Goal: Task Accomplishment & Management: Manage account settings

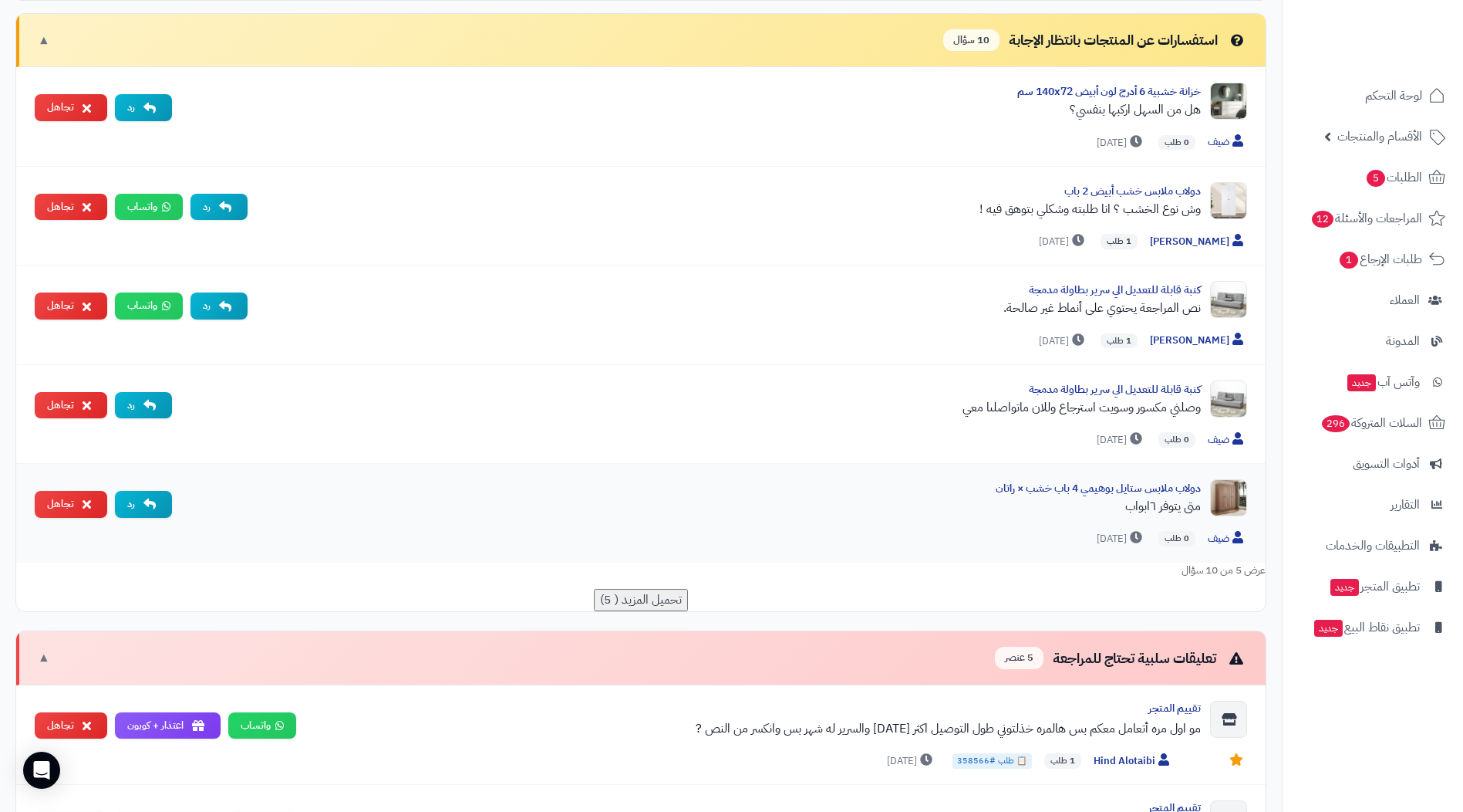
scroll to position [694, 0]
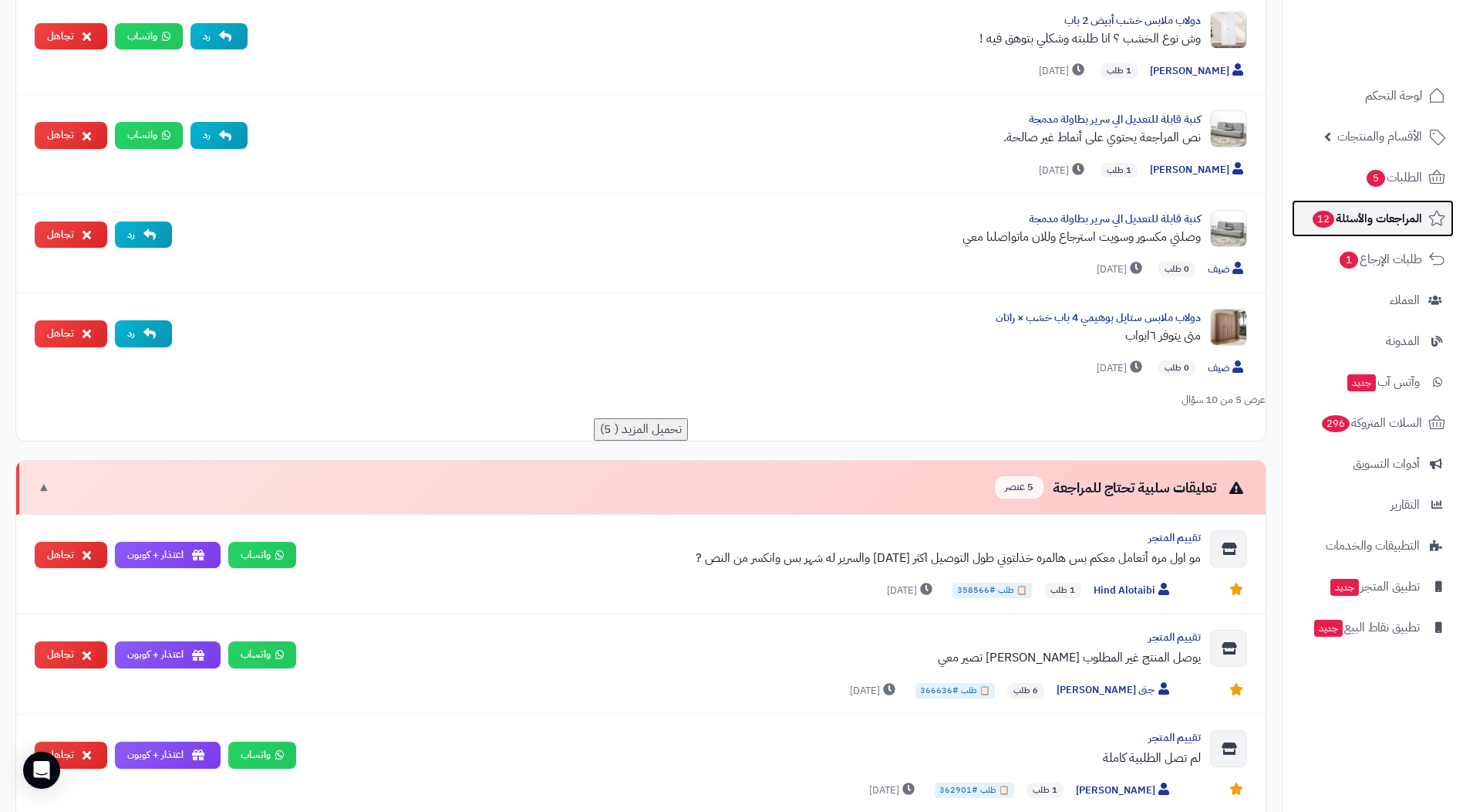
drag, startPoint x: 1340, startPoint y: 213, endPoint x: 1314, endPoint y: 209, distance: 26.3
click at [1340, 213] on span "المراجعات والأسئلة 12" at bounding box center [1367, 218] width 111 height 22
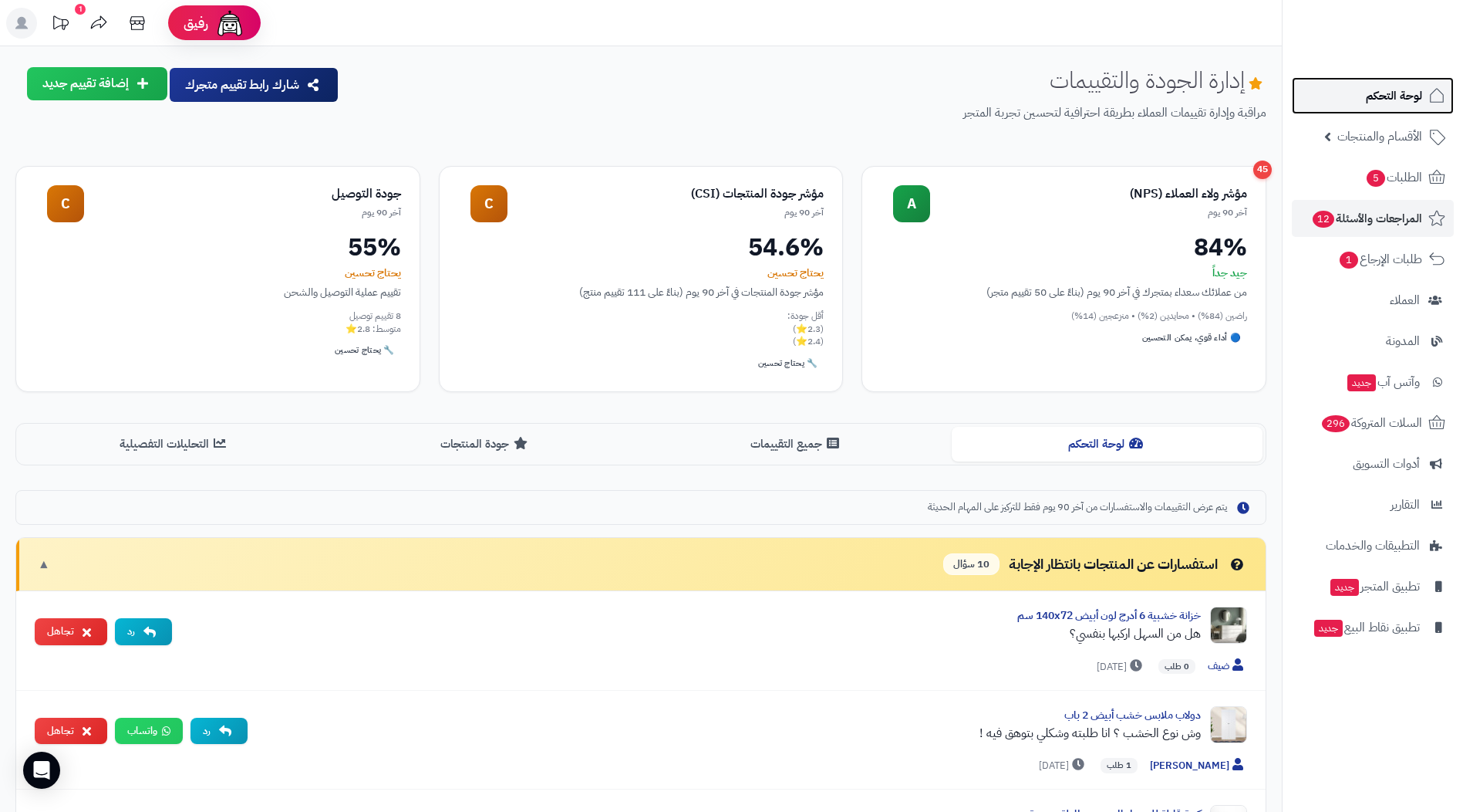
click at [1338, 103] on link "لوحة التحكم" at bounding box center [1372, 95] width 162 height 37
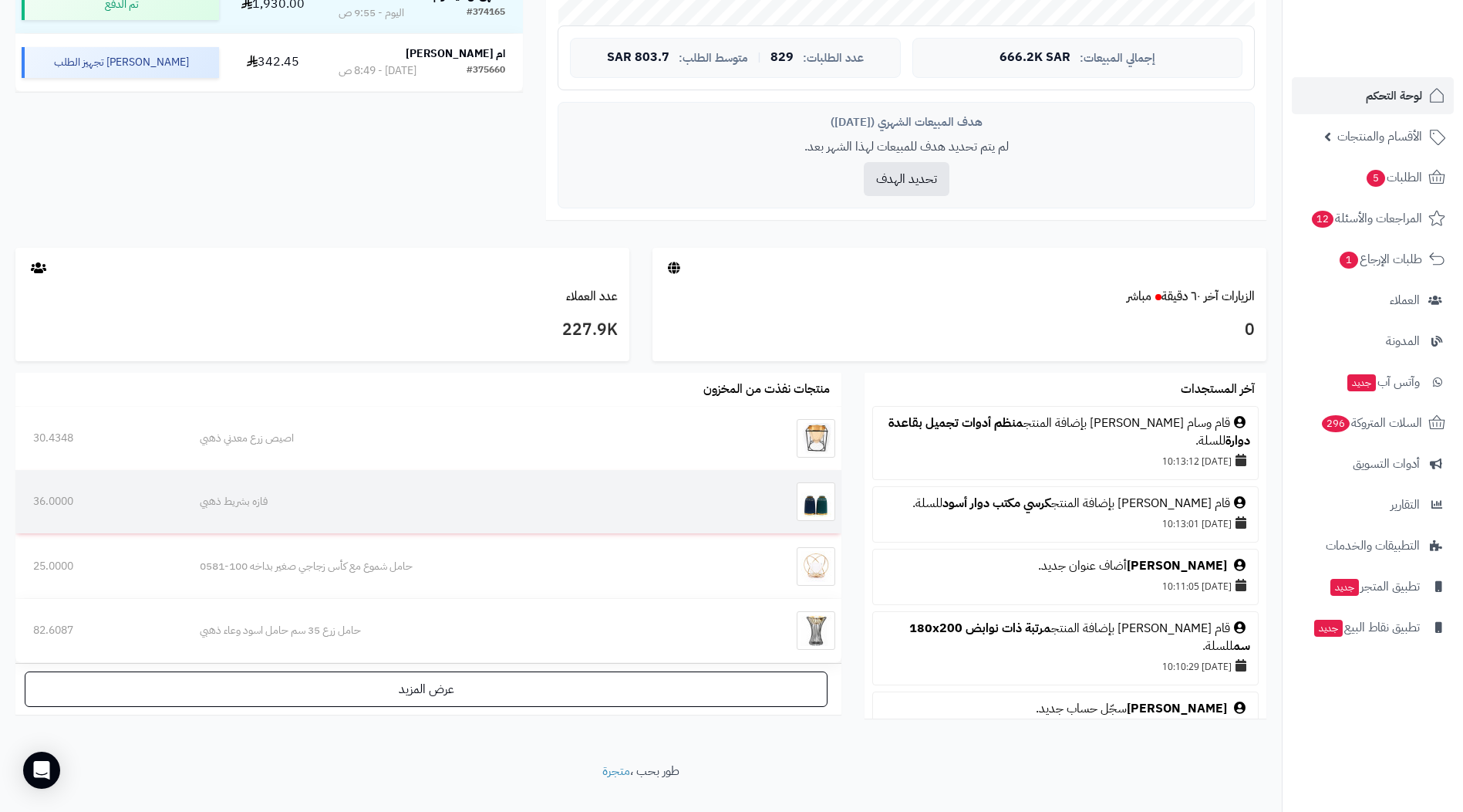
scroll to position [601, 0]
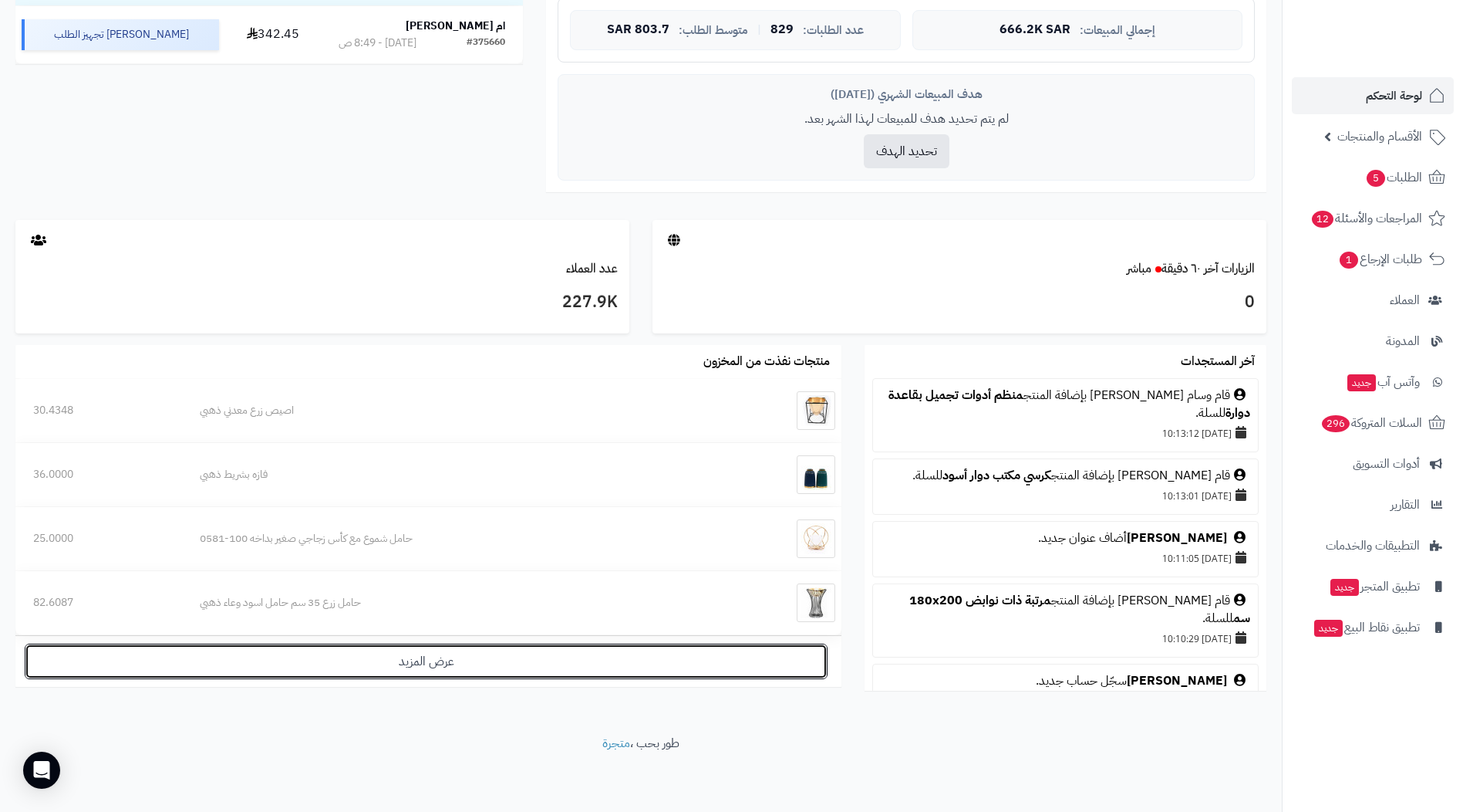
click at [520, 662] on link "عرض المزيد" at bounding box center [426, 661] width 804 height 36
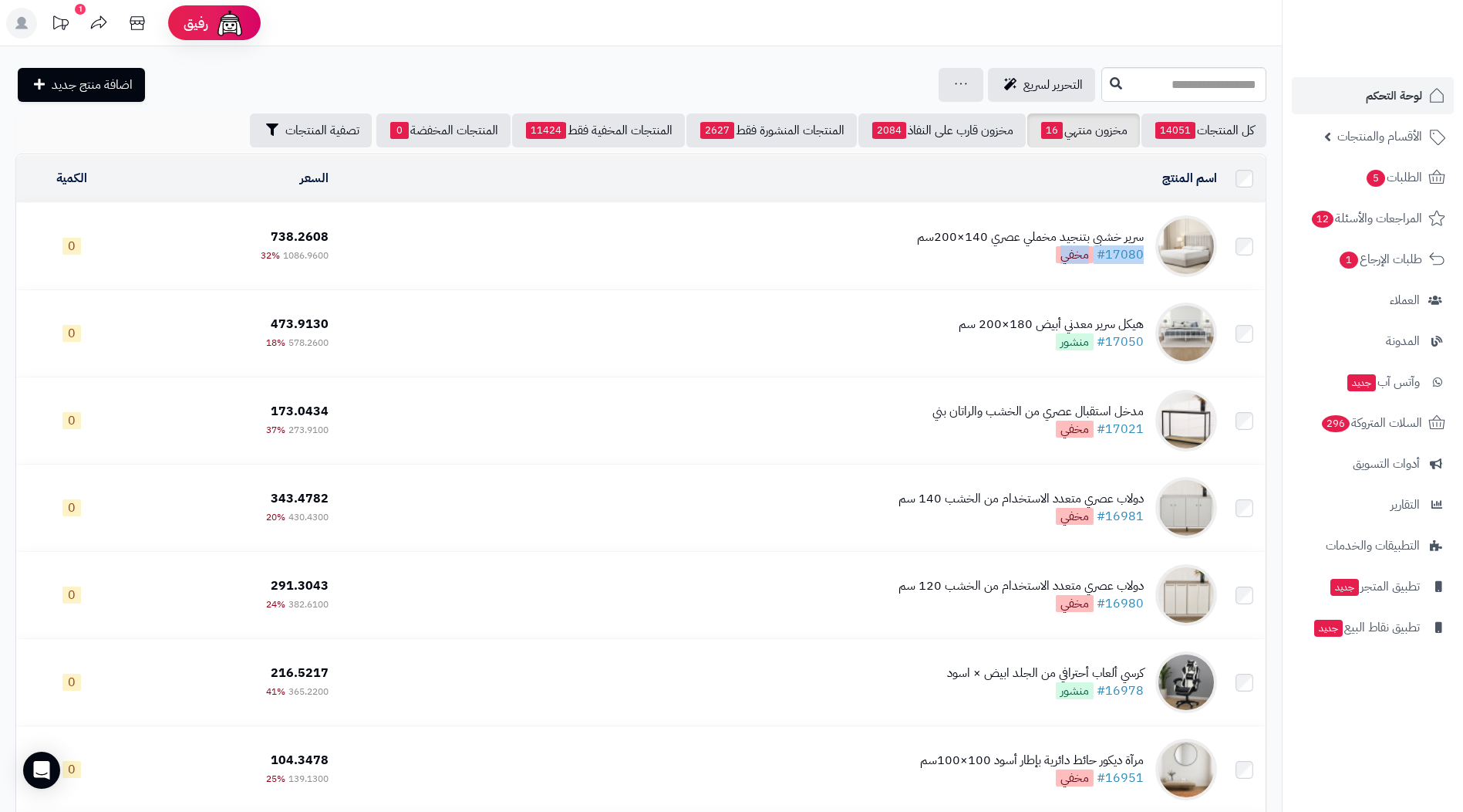
drag, startPoint x: 1147, startPoint y: 257, endPoint x: 513, endPoint y: 251, distance: 634.0
click at [513, 251] on td "سرير خشبي بتنجيد مخملي عصري 140×200سم #17080 مخفي" at bounding box center [779, 246] width 889 height 86
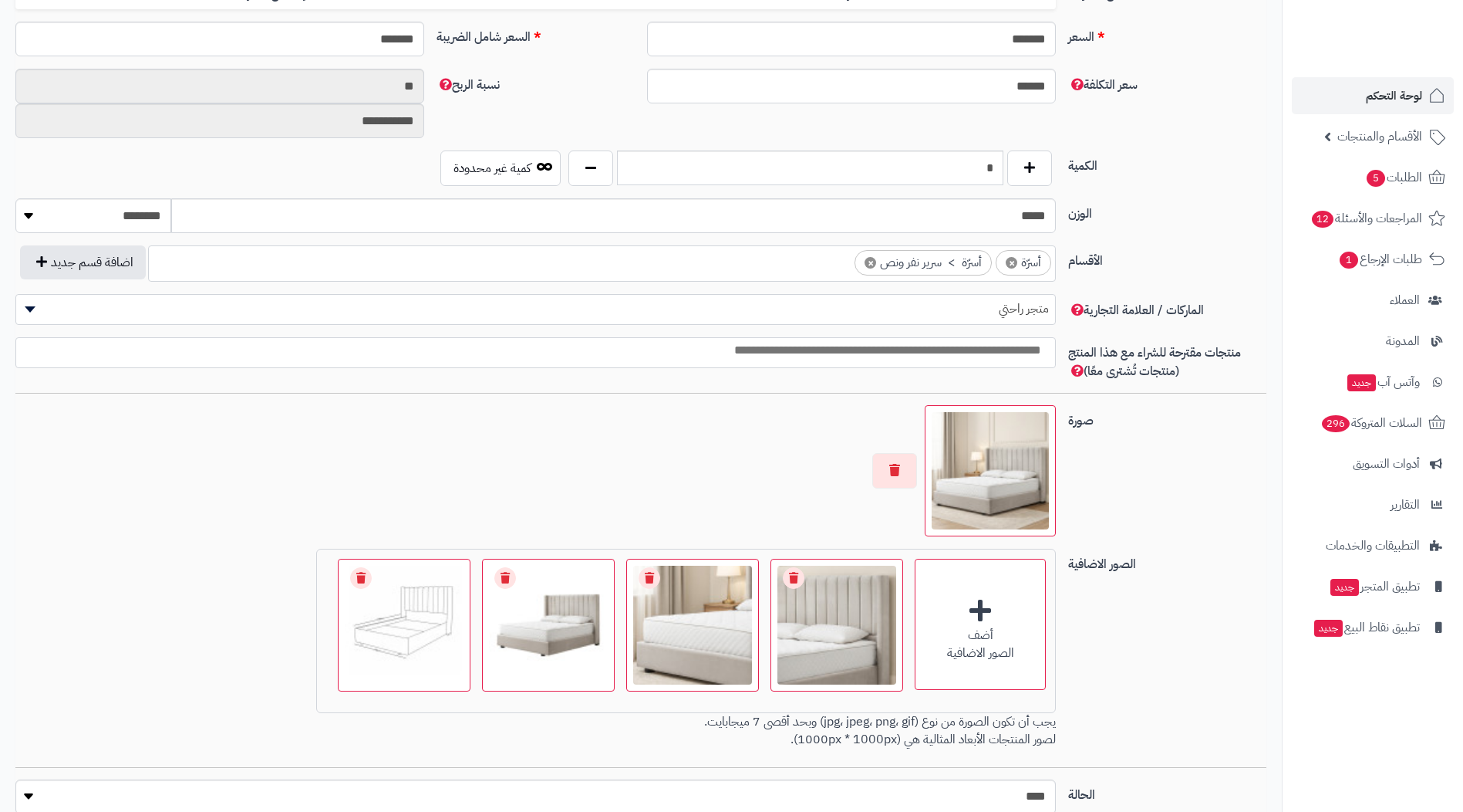
scroll to position [127, 0]
